Goal: Check status: Check status

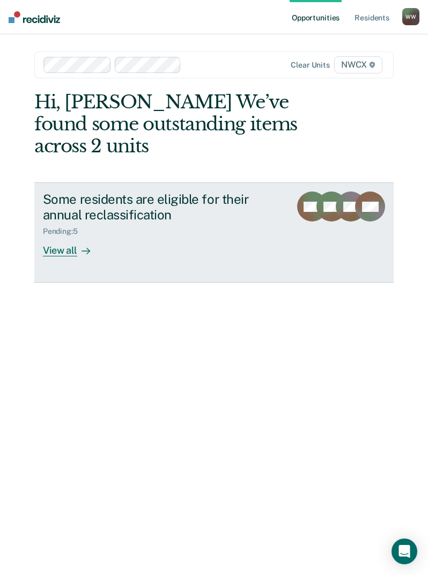
click at [81, 245] on div at bounding box center [83, 251] width 13 height 12
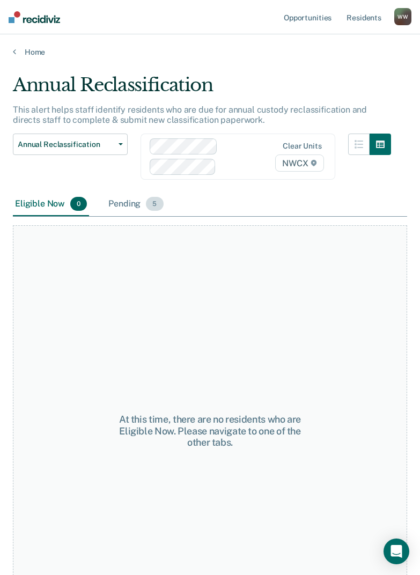
click at [119, 205] on div "Pending 5" at bounding box center [135, 205] width 59 height 24
